Goal: Book appointment/travel/reservation

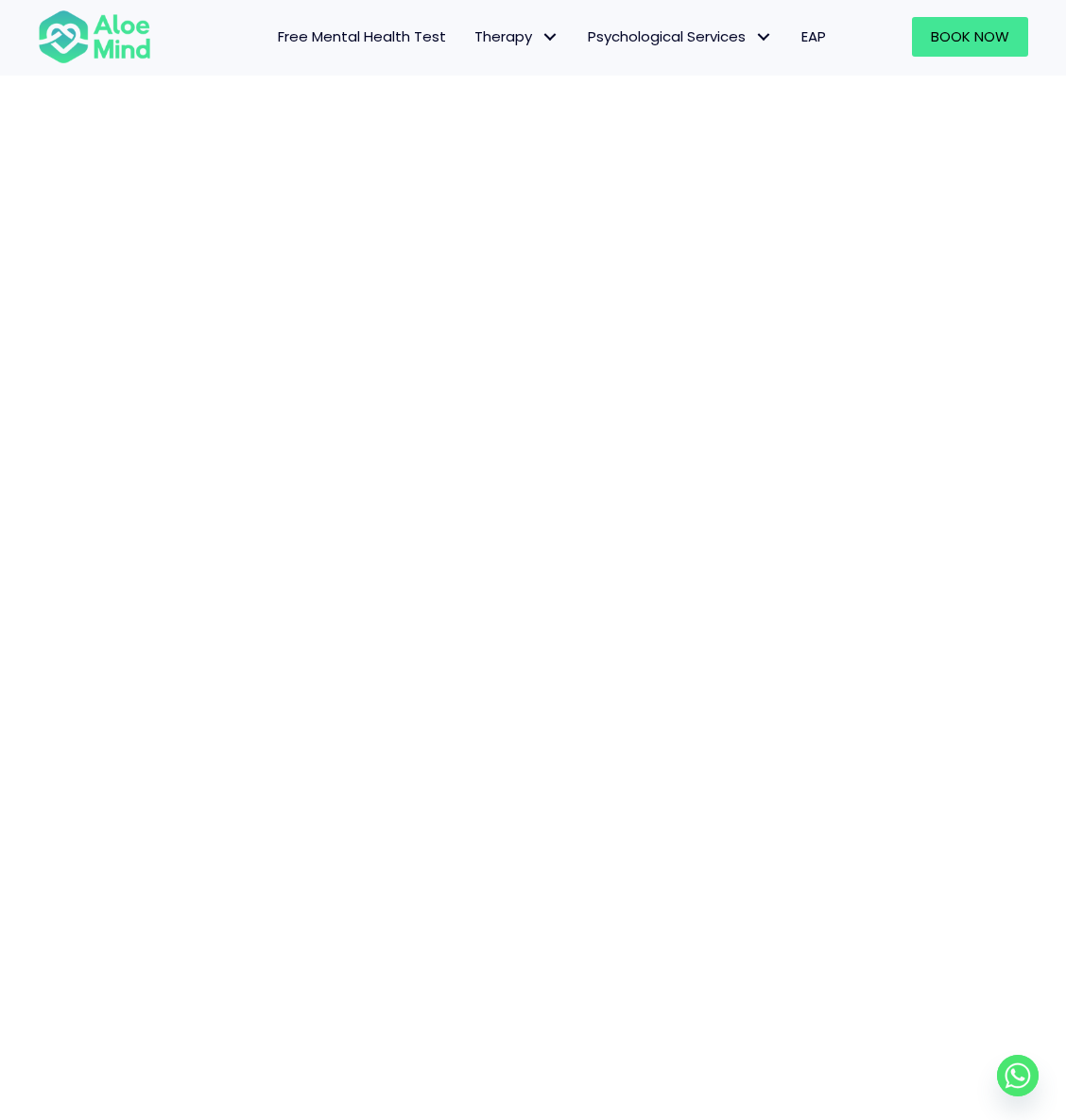
scroll to position [491, 0]
